Goal: Task Accomplishment & Management: Complete application form

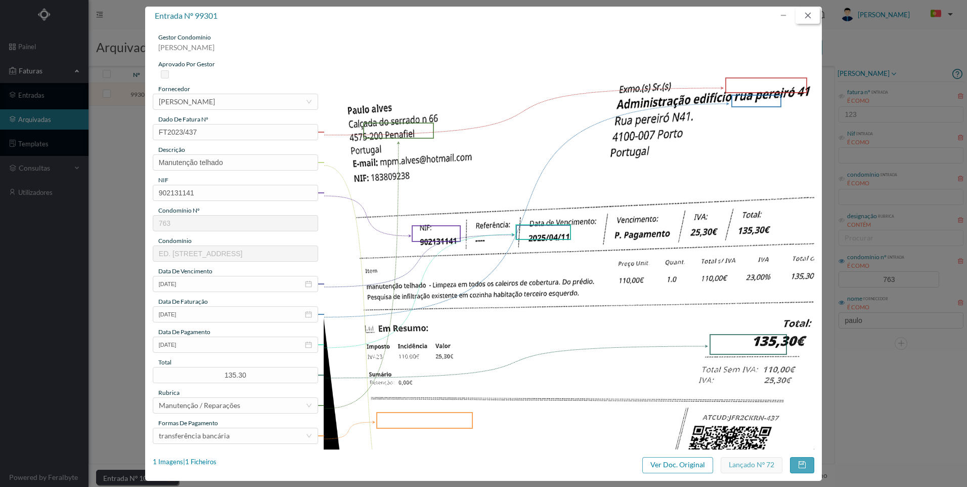
click at [807, 18] on button "button" at bounding box center [808, 16] width 24 height 16
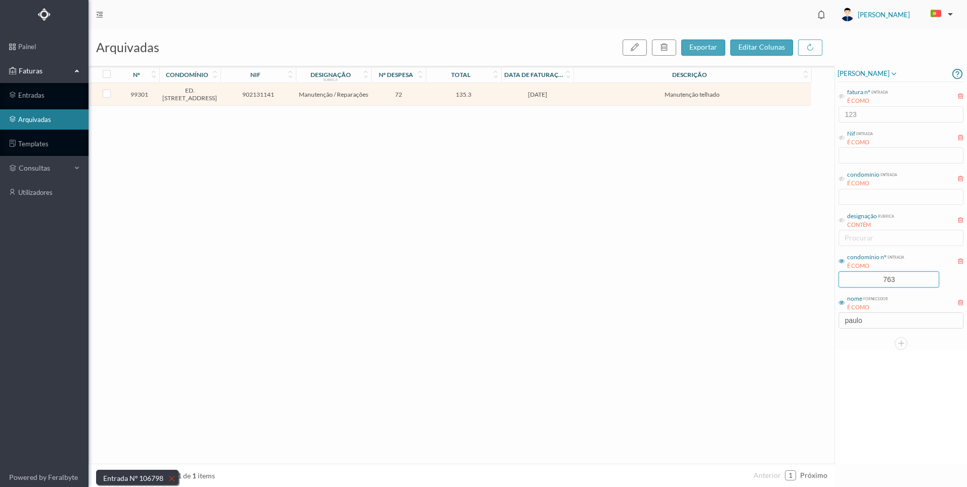
drag, startPoint x: 901, startPoint y: 283, endPoint x: 837, endPoint y: 280, distance: 63.8
click at [840, 279] on input "763" at bounding box center [889, 279] width 100 height 15
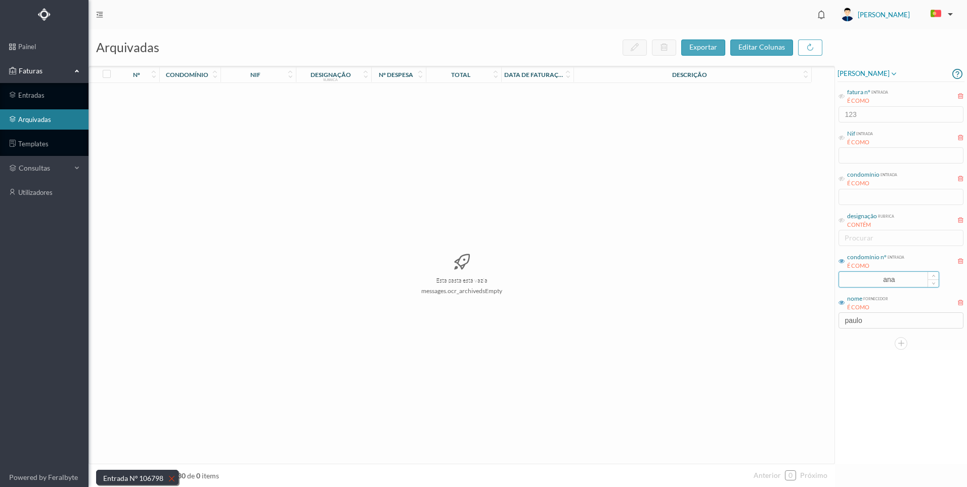
drag, startPoint x: 888, startPoint y: 279, endPoint x: 857, endPoint y: 276, distance: 31.5
click at [857, 276] on input "ana" at bounding box center [889, 279] width 100 height 15
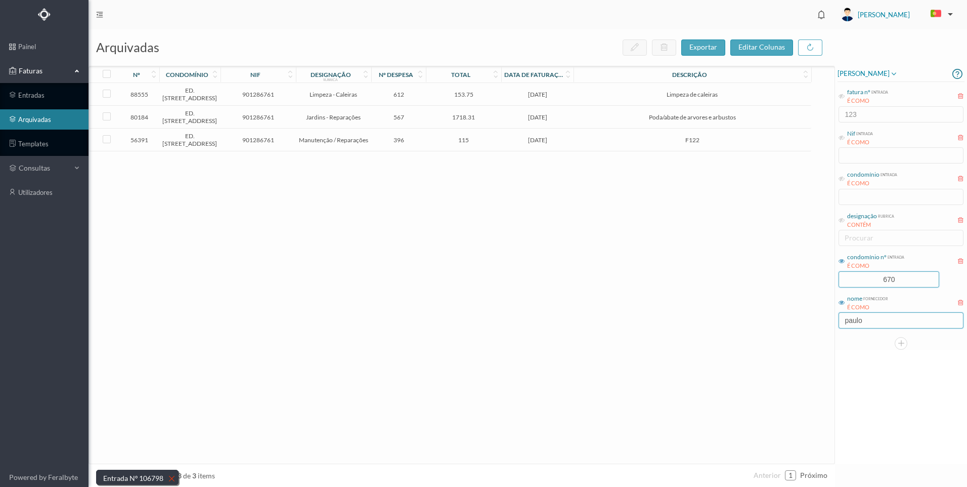
type input "670"
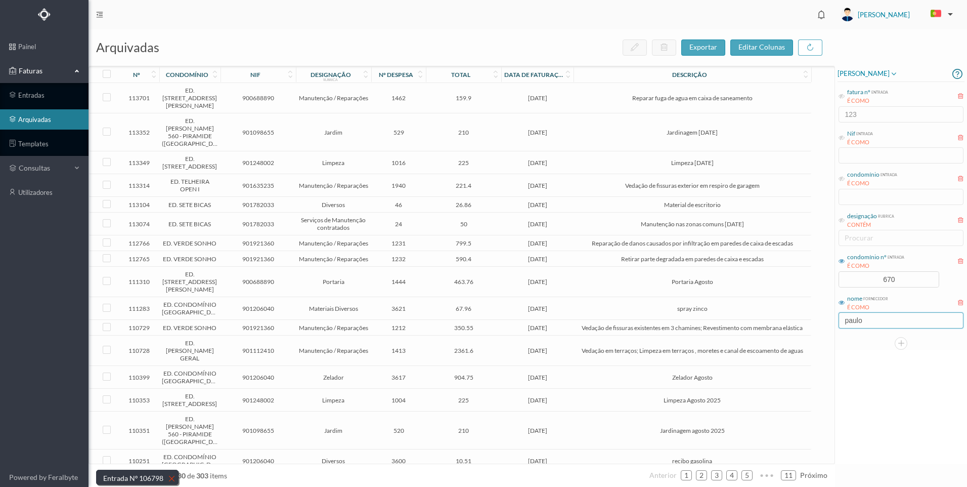
click at [842, 321] on input "paulo" at bounding box center [901, 320] width 125 height 16
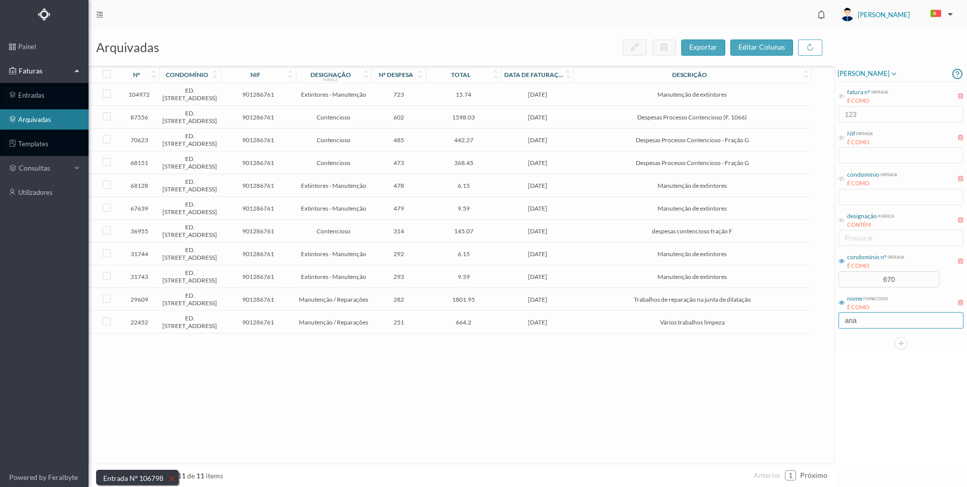
type input "ana"
click at [888, 388] on div "[PERSON_NAME] fatura nº entrada É COMO 123 Nif entrada É COMO condomínio entrad…" at bounding box center [901, 265] width 132 height 398
click at [914, 354] on div "[PERSON_NAME] fatura nº entrada É COMO 123 Nif entrada É COMO condomínio entrad…" at bounding box center [901, 265] width 132 height 398
click at [875, 408] on div "[PERSON_NAME] fatura nº entrada É COMO 123 Nif entrada É COMO condomínio entrad…" at bounding box center [901, 265] width 132 height 398
click at [488, 121] on span "1598.03" at bounding box center [463, 117] width 70 height 8
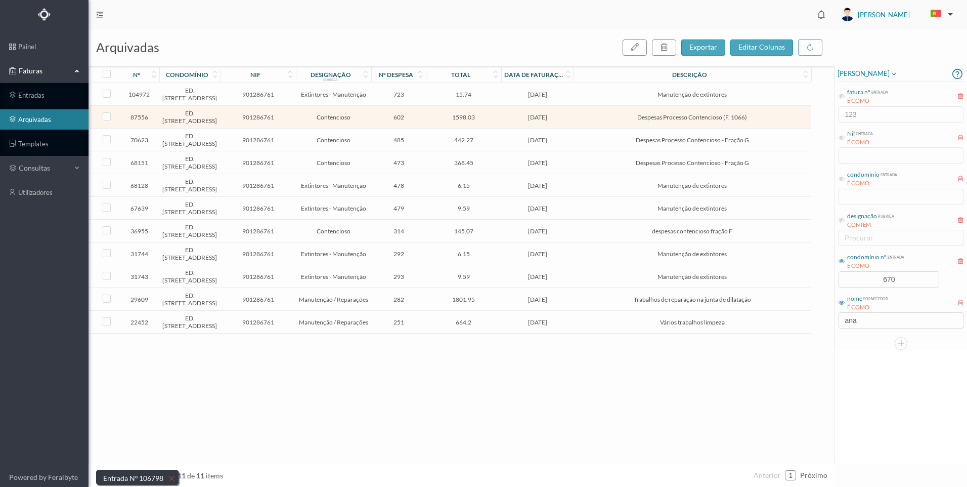
click at [488, 121] on span "1598.03" at bounding box center [463, 117] width 70 height 8
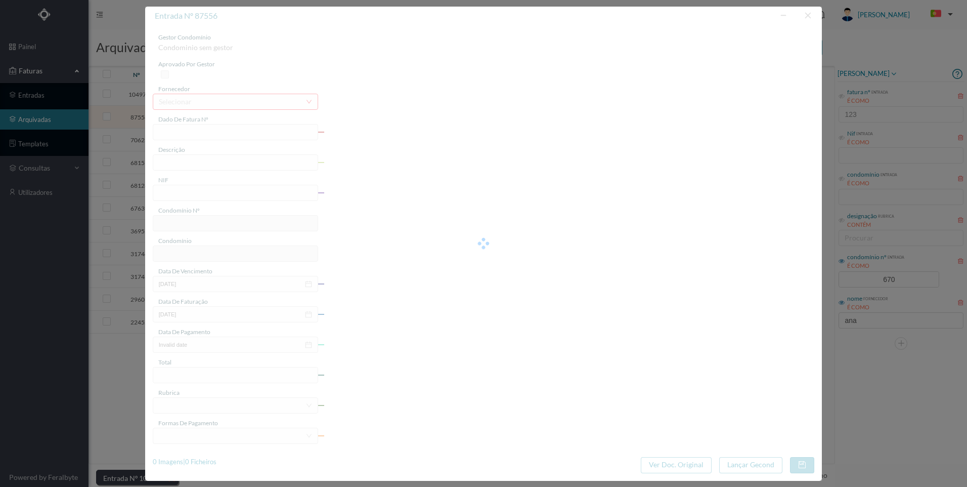
type input "FT AP/1066"
type input "Despesas Processo Contencioso (F. 1066)"
type input "901286761"
type input "[DATE]"
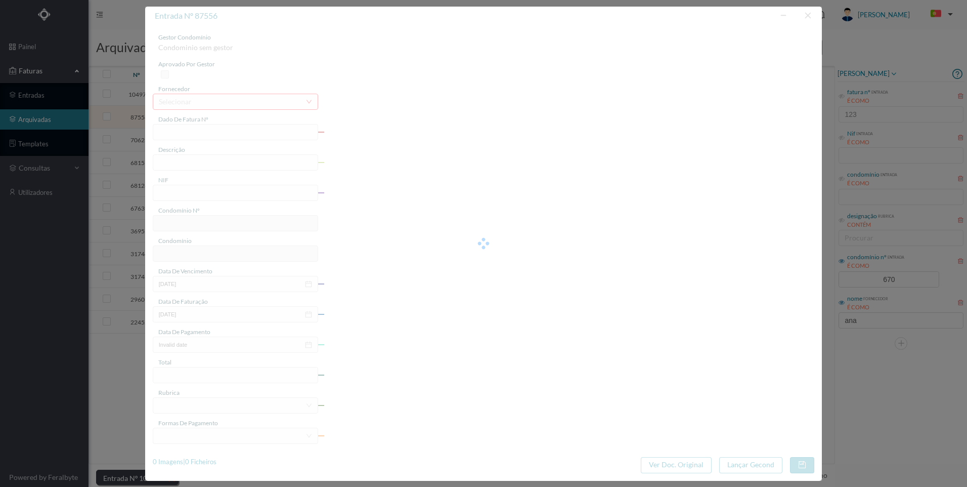
type input "[DATE]"
type input "1598.03"
type input "670"
type input "ED. [STREET_ADDRESS]"
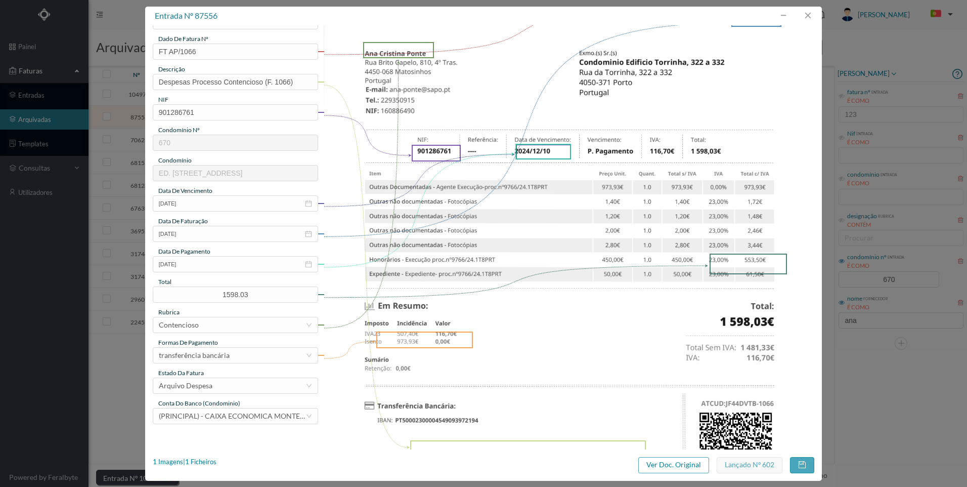
scroll to position [79, 0]
click at [811, 17] on button "button" at bounding box center [808, 16] width 24 height 16
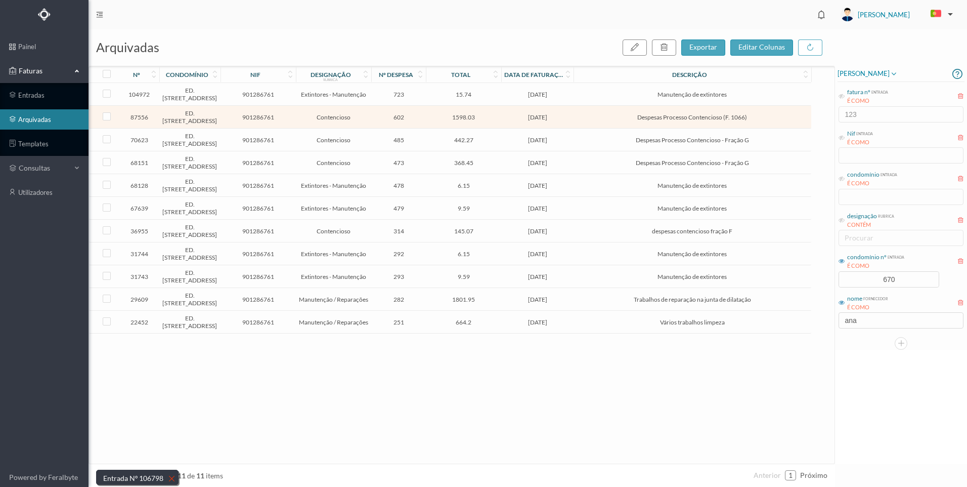
click at [512, 121] on span "[DATE]" at bounding box center [537, 117] width 67 height 8
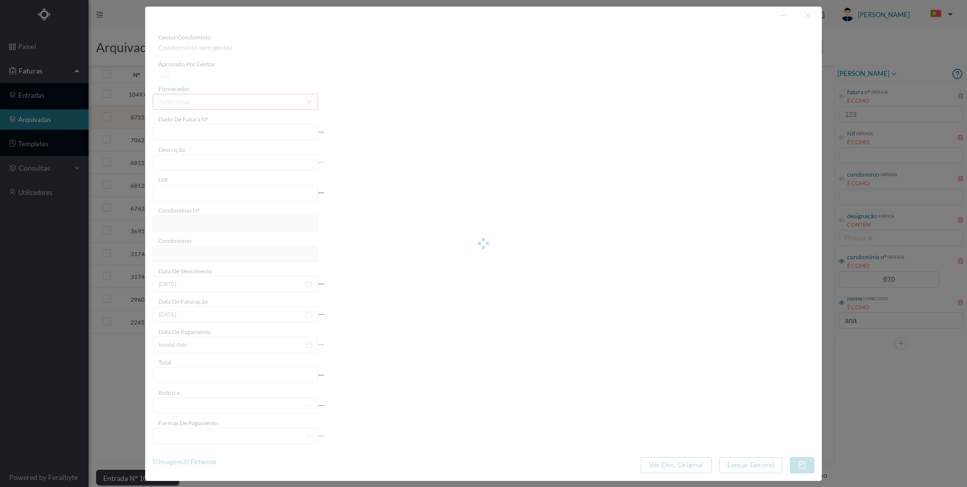
type input "FT AP/1066"
type input "Despesas Processo Contencioso (F. 1066)"
type input "901286761"
type input "[DATE]"
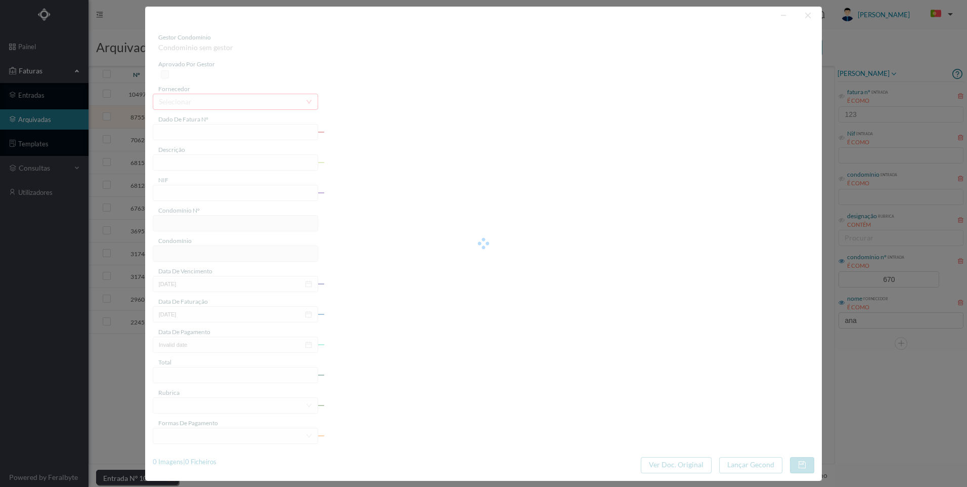
type input "[DATE]"
type input "1598.03"
type input "670"
type input "ED. [STREET_ADDRESS]"
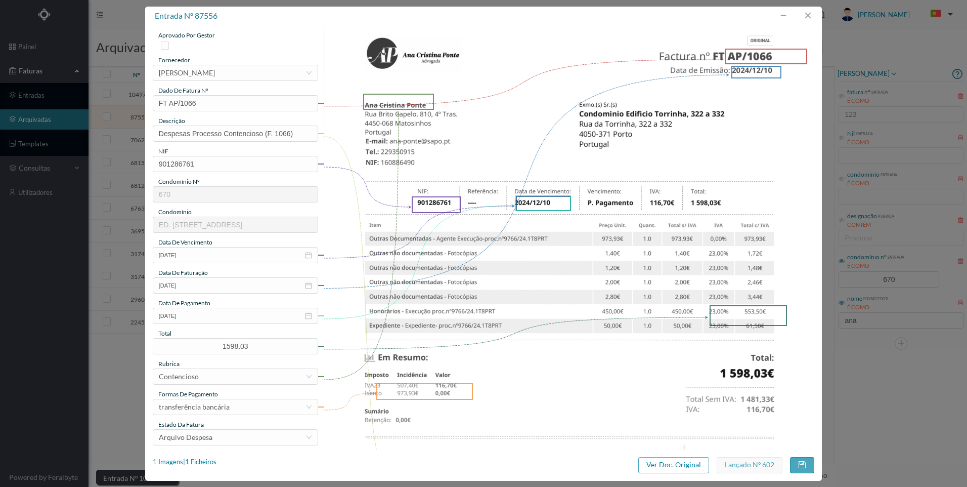
scroll to position [181, 0]
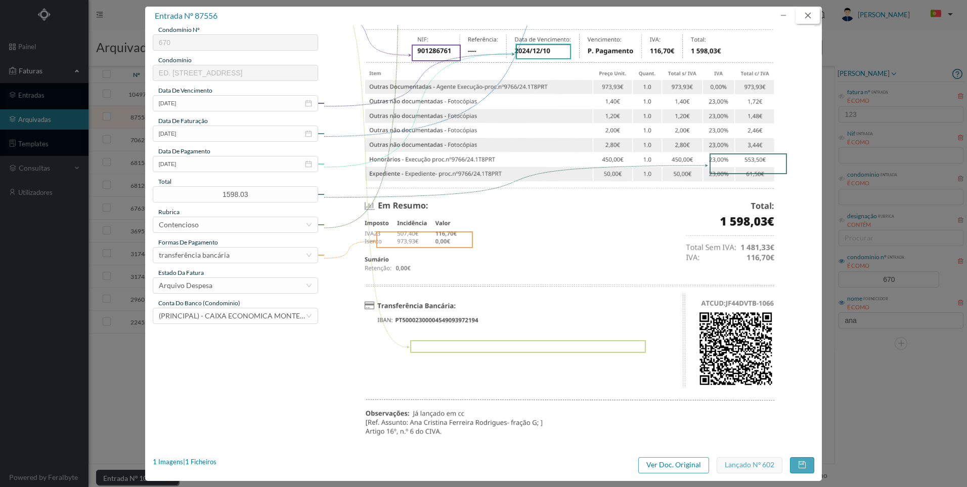
click at [811, 16] on button "button" at bounding box center [808, 16] width 24 height 16
